Goal: Navigation & Orientation: Find specific page/section

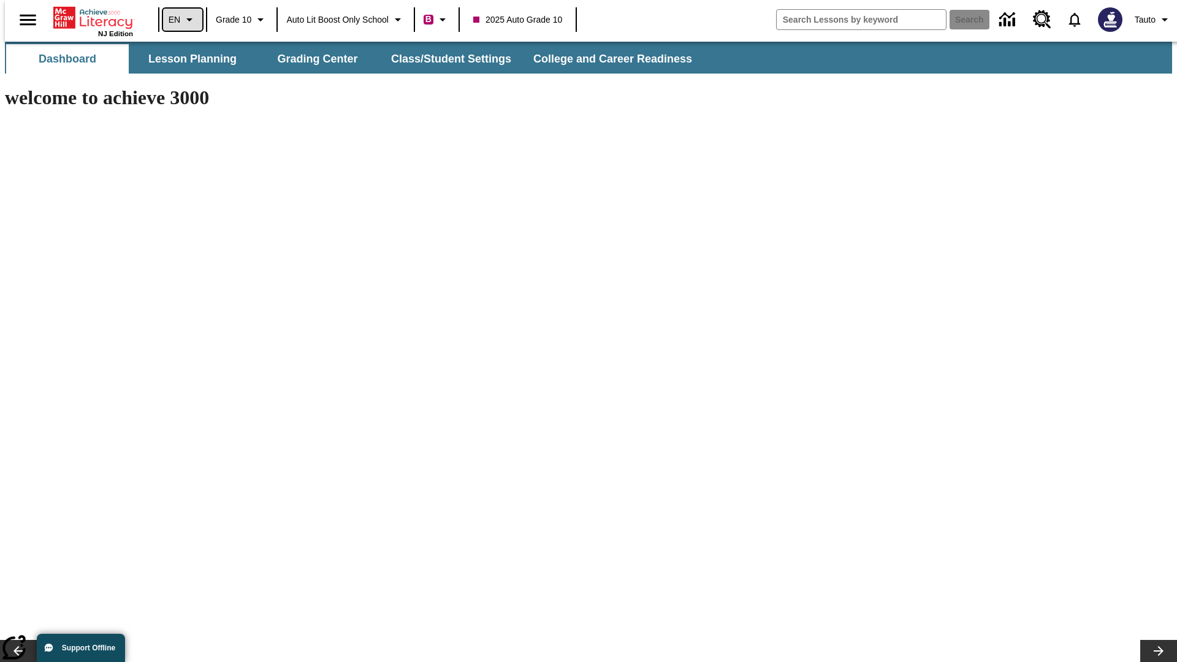
click at [182, 20] on icon "Language: EN, Select a language" at bounding box center [189, 19] width 15 height 15
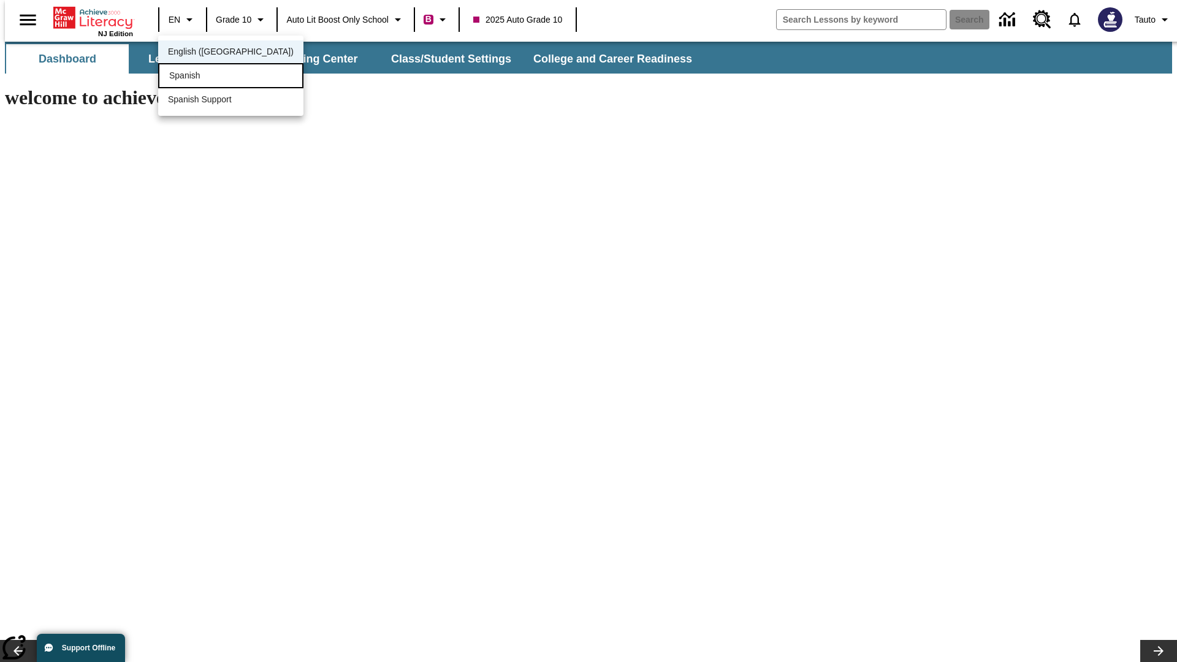
click at [204, 77] on div "Spanish" at bounding box center [230, 75] width 145 height 25
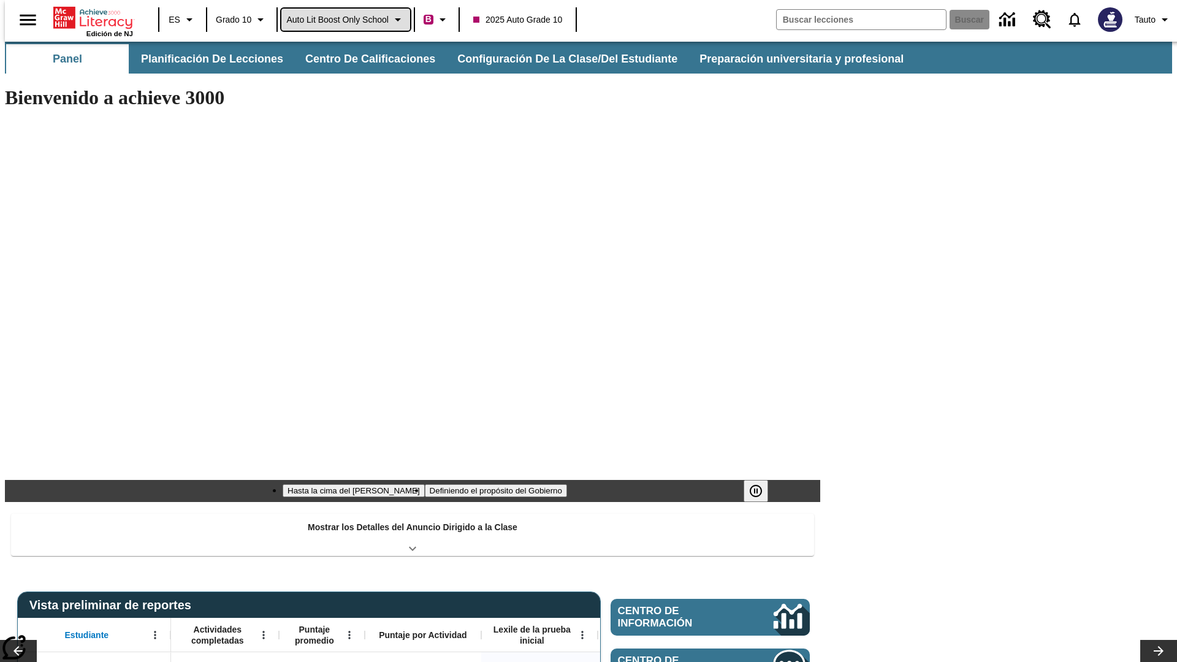
click at [345, 20] on span "Auto Lit Boost only School" at bounding box center [337, 19] width 102 height 13
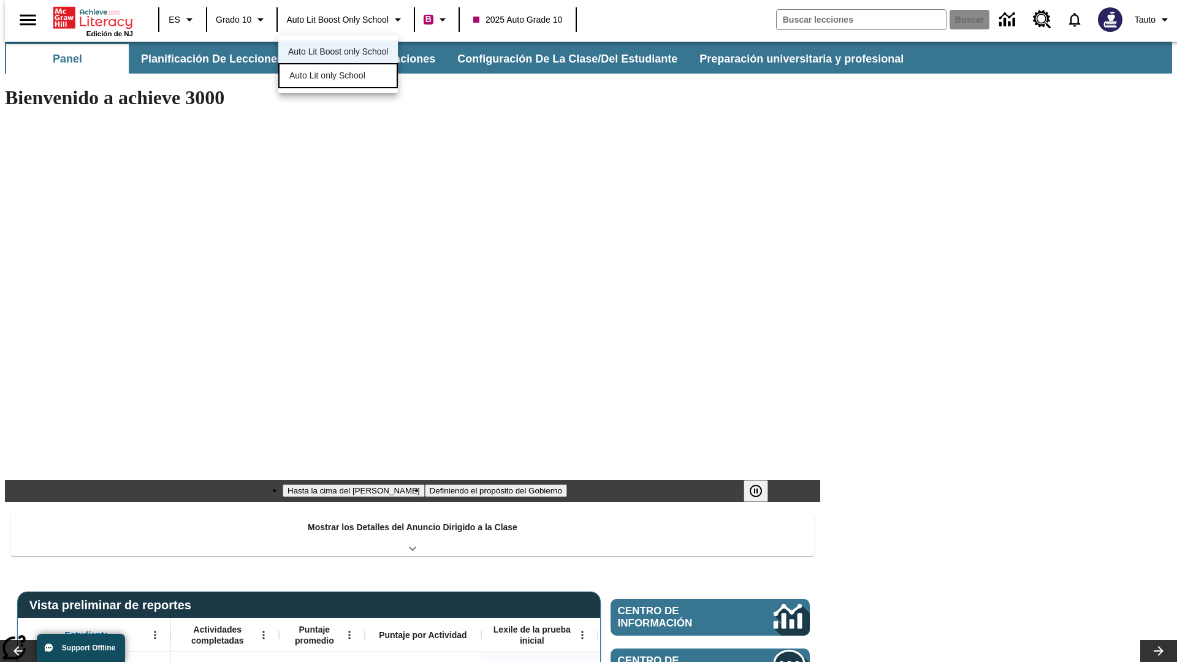
click at [328, 77] on span "Auto Lit only School" at bounding box center [327, 75] width 76 height 13
